Goal: Navigation & Orientation: Find specific page/section

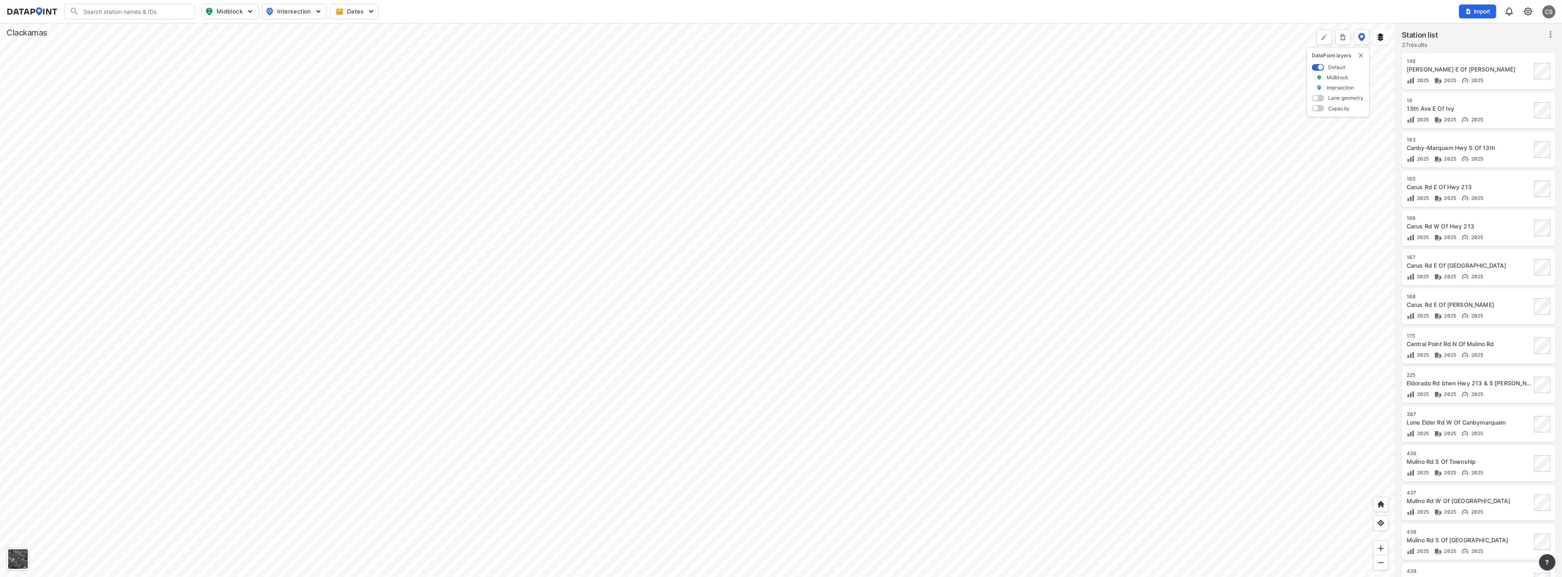
click at [443, 277] on div at bounding box center [697, 300] width 1395 height 554
click at [453, 270] on div at bounding box center [697, 300] width 1395 height 554
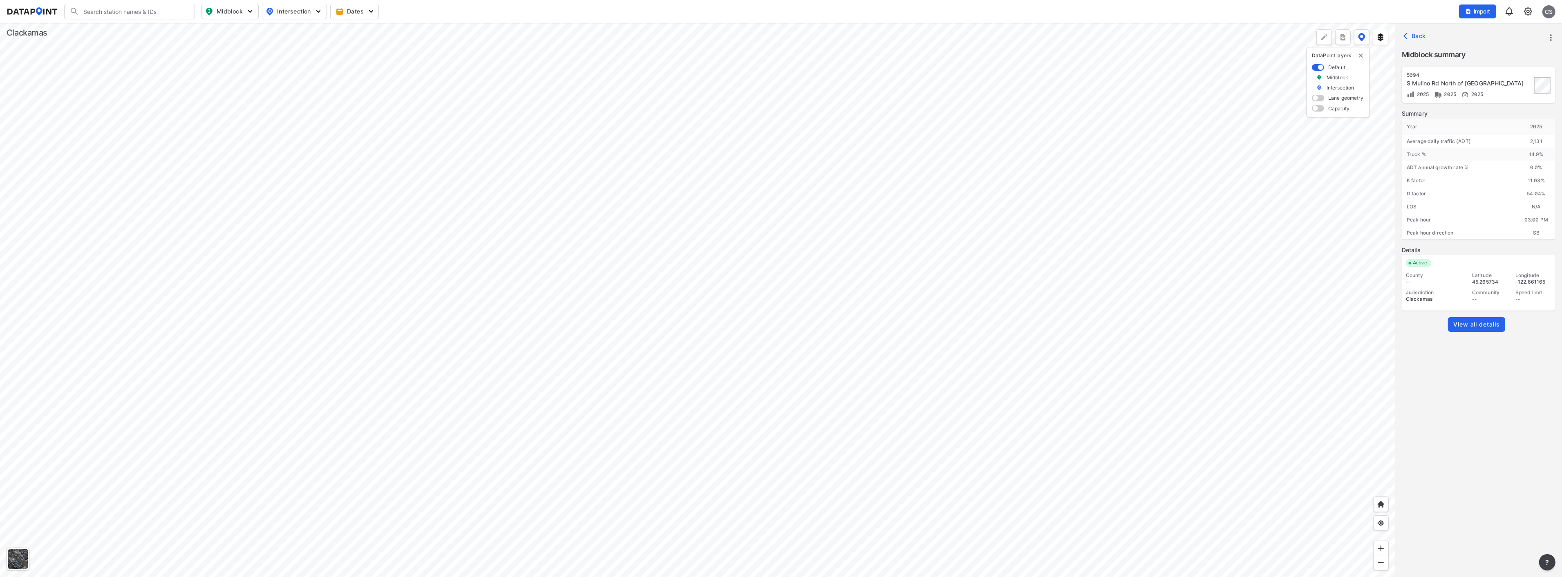
click at [346, 351] on div at bounding box center [697, 300] width 1395 height 554
click at [528, 174] on div at bounding box center [697, 300] width 1395 height 554
click at [557, 350] on div at bounding box center [697, 300] width 1395 height 554
click at [464, 182] on div at bounding box center [697, 300] width 1395 height 554
click at [462, 227] on div at bounding box center [697, 300] width 1395 height 554
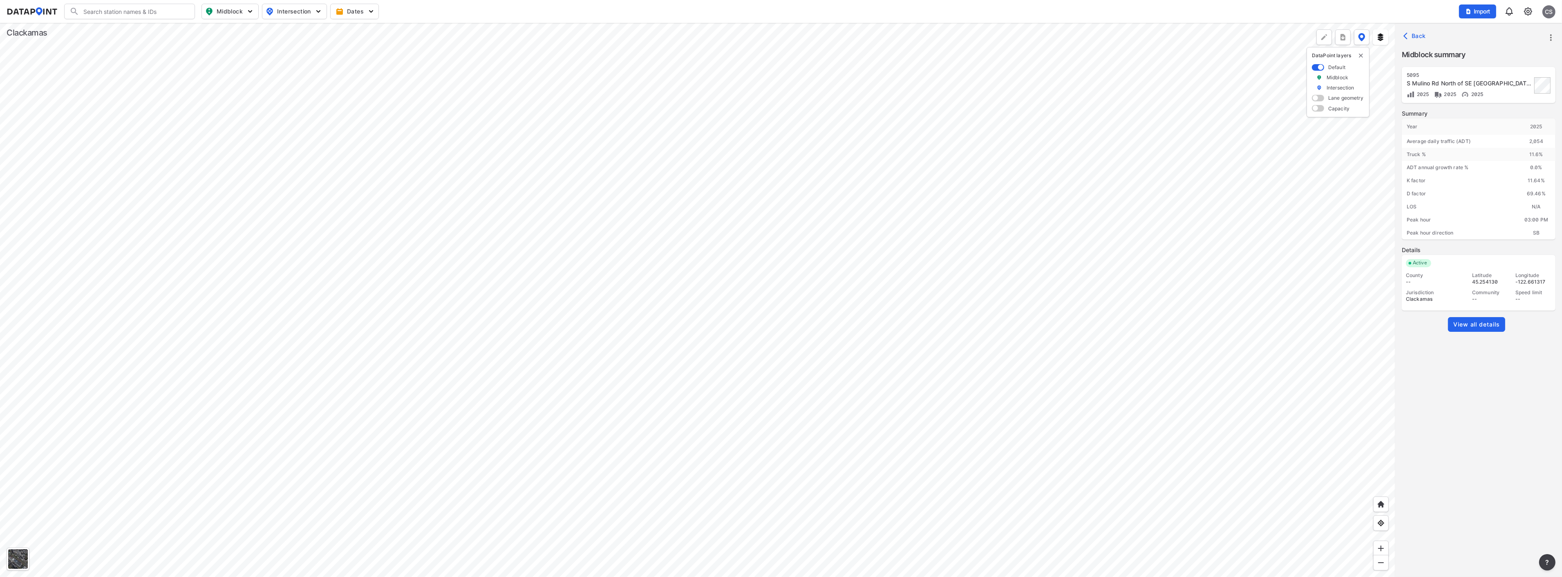
click at [560, 349] on div at bounding box center [697, 300] width 1395 height 554
click at [657, 401] on div at bounding box center [697, 300] width 1395 height 554
click at [717, 447] on div at bounding box center [697, 300] width 1395 height 554
click at [746, 459] on div at bounding box center [697, 300] width 1395 height 554
click at [856, 104] on div at bounding box center [697, 300] width 1395 height 554
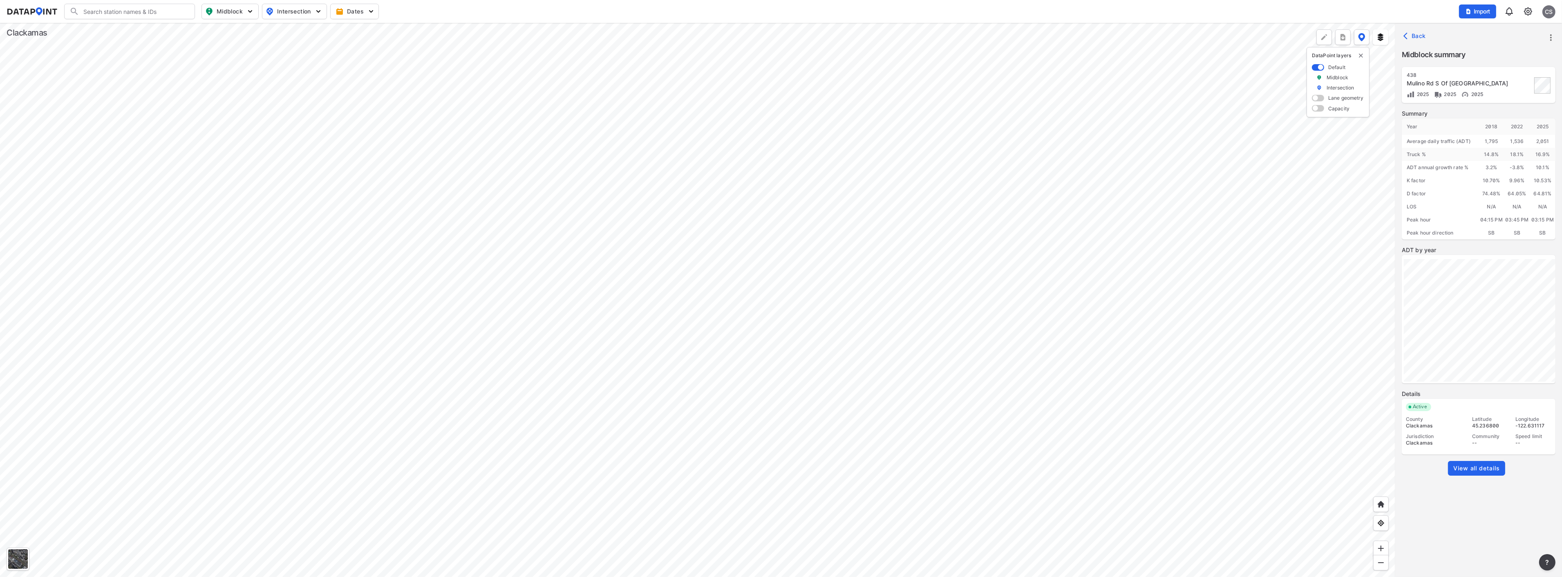
click at [832, 107] on div at bounding box center [697, 300] width 1395 height 554
click at [729, 221] on div at bounding box center [697, 300] width 1395 height 554
click at [932, 322] on div at bounding box center [697, 300] width 1395 height 554
click at [977, 323] on div at bounding box center [697, 300] width 1395 height 554
